Goal: Task Accomplishment & Management: Use online tool/utility

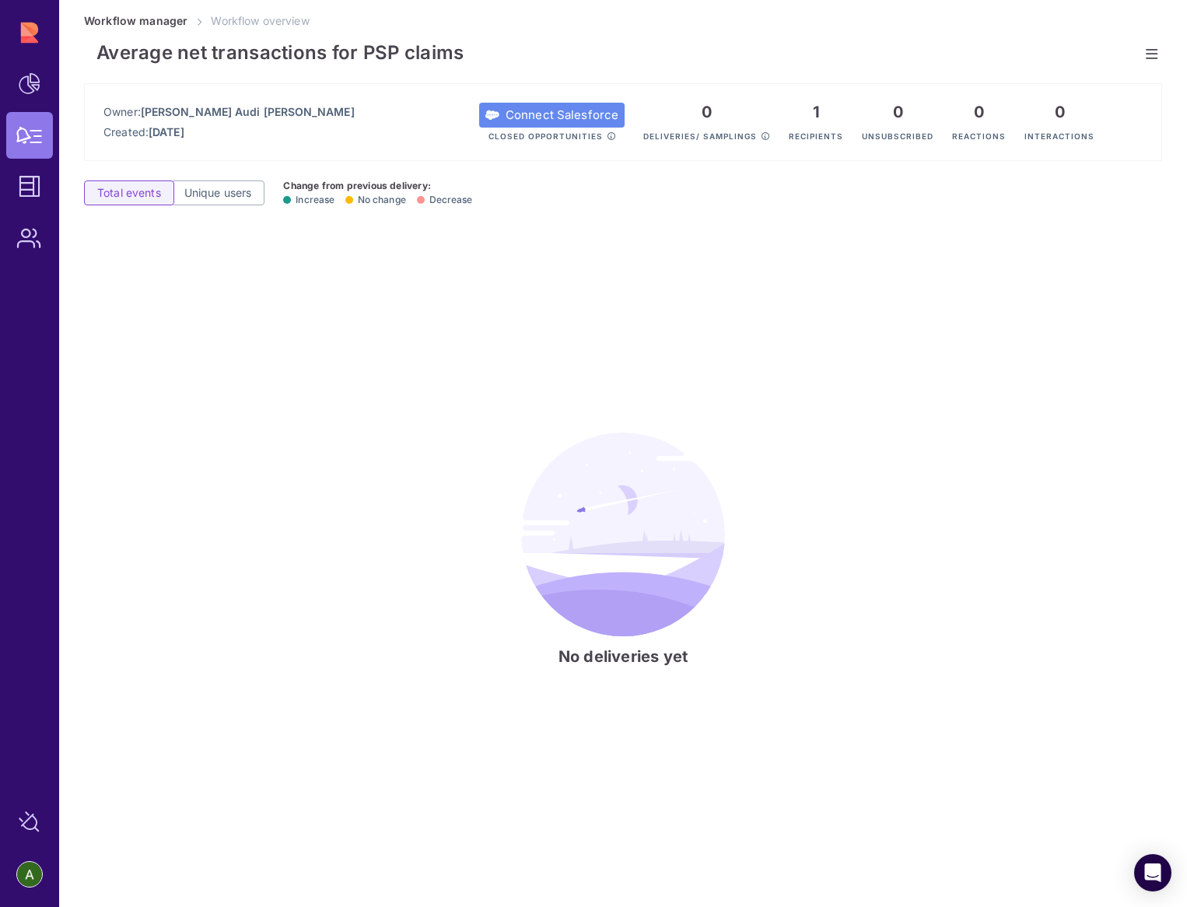
click at [1152, 54] on icon at bounding box center [1152, 54] width 12 height 1
click at [1043, 56] on span "Edit workflow" at bounding box center [1054, 60] width 135 height 16
click at [1156, 51] on link at bounding box center [1152, 54] width 20 height 20
click at [1052, 67] on span "Edit workflow" at bounding box center [1054, 60] width 135 height 16
